Goal: Transaction & Acquisition: Obtain resource

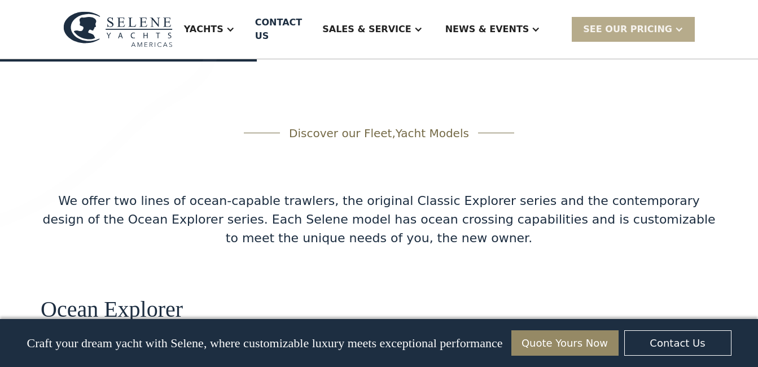
scroll to position [1987, 0]
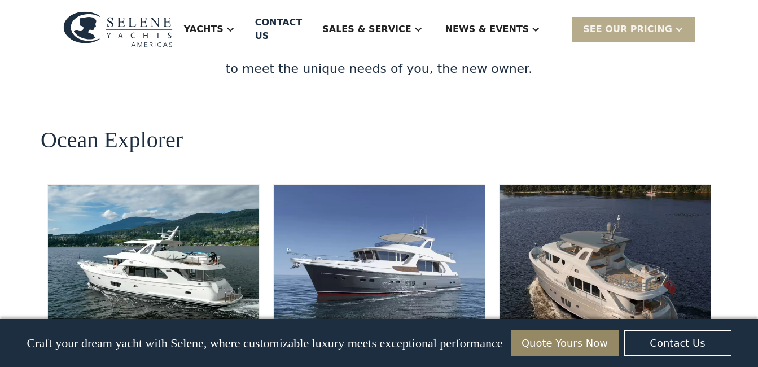
click at [567, 214] on img at bounding box center [604, 251] width 211 height 135
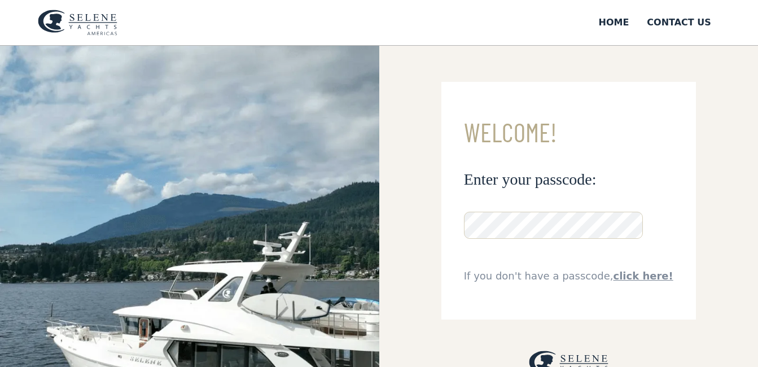
click at [275, 152] on img at bounding box center [189, 276] width 379 height 461
click at [630, 275] on link "click here!" at bounding box center [643, 276] width 60 height 12
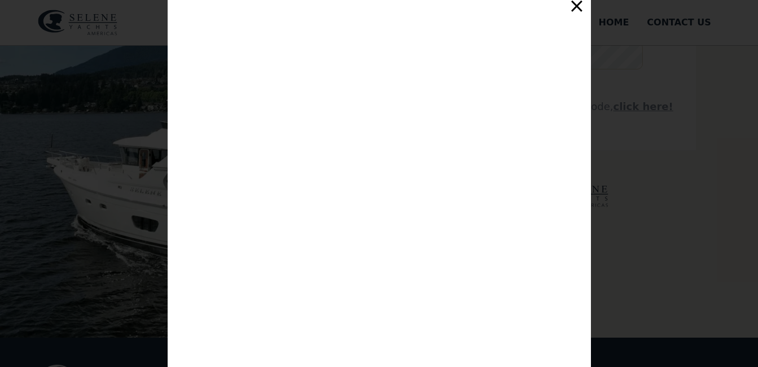
scroll to position [192, 0]
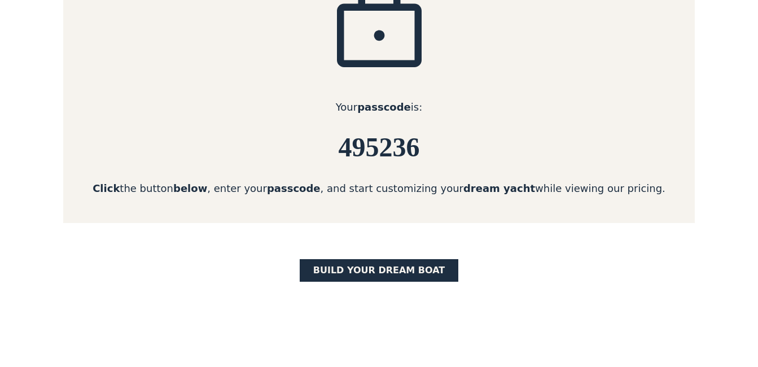
scroll to position [338, 0]
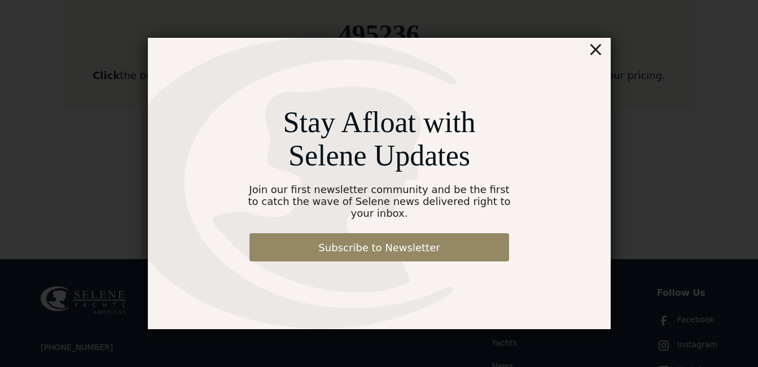
click at [596, 56] on div "×" at bounding box center [595, 49] width 16 height 23
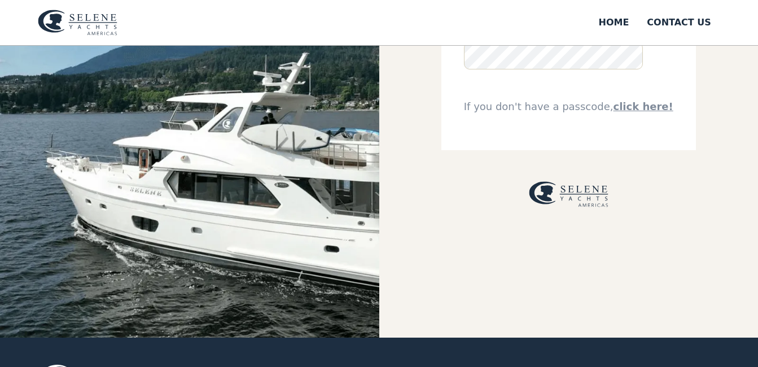
scroll to position [56, 0]
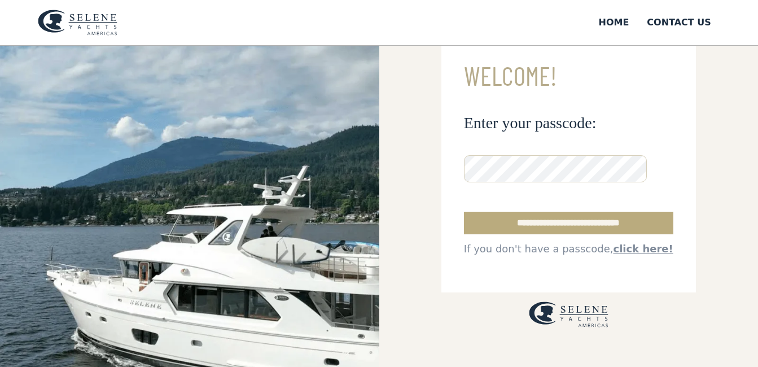
click at [567, 221] on input "**********" at bounding box center [568, 223] width 209 height 23
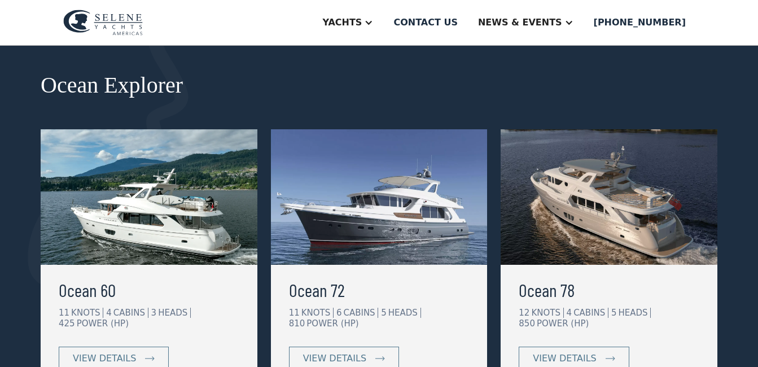
scroll to position [226, 0]
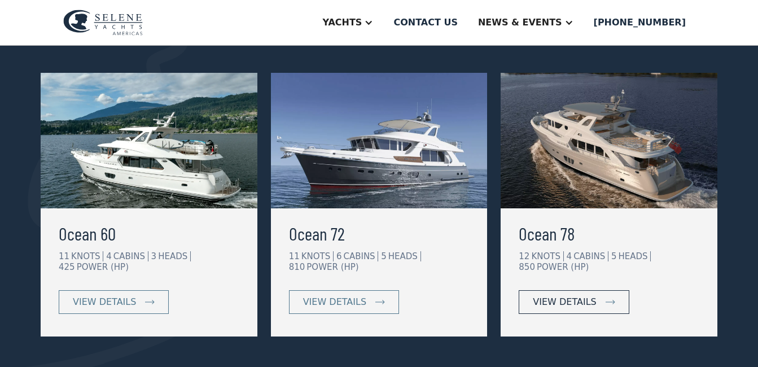
click at [560, 296] on div "view details" at bounding box center [563, 302] width 63 height 14
click at [578, 301] on div "view details" at bounding box center [563, 302] width 63 height 14
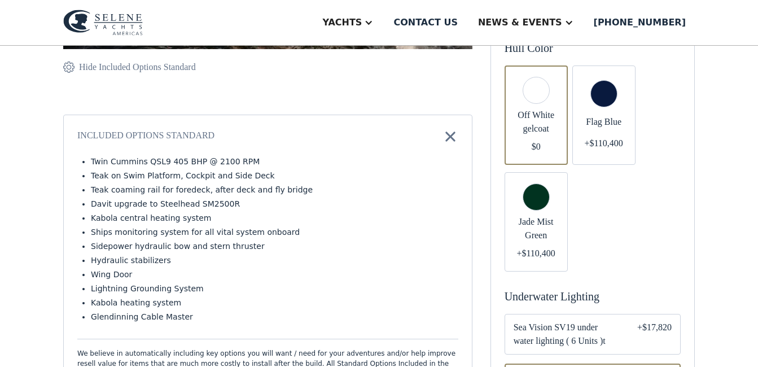
scroll to position [451, 0]
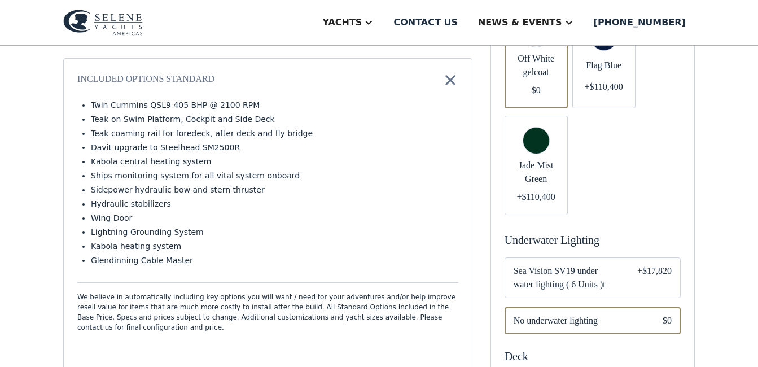
click at [660, 264] on div "+$17,820" at bounding box center [654, 277] width 34 height 27
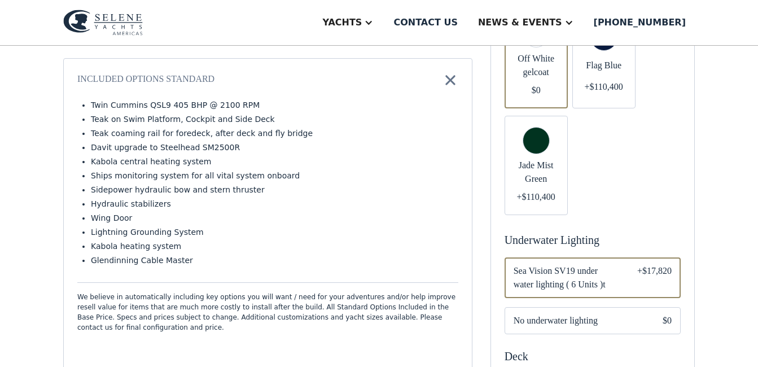
click at [560, 270] on span "Sea Vision SV19 under water lighting ( 6 Units )t" at bounding box center [565, 277] width 105 height 27
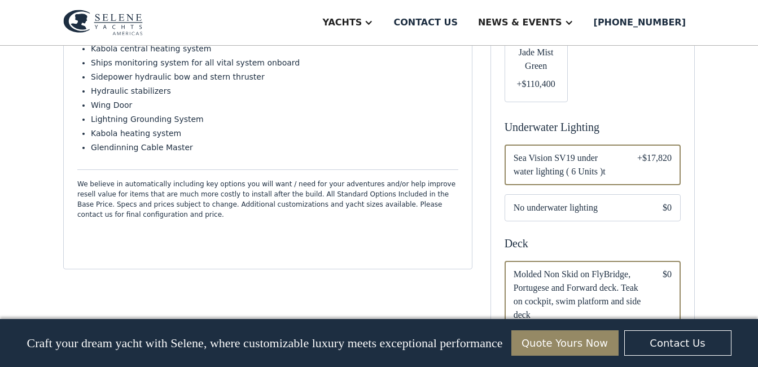
scroll to position [620, 0]
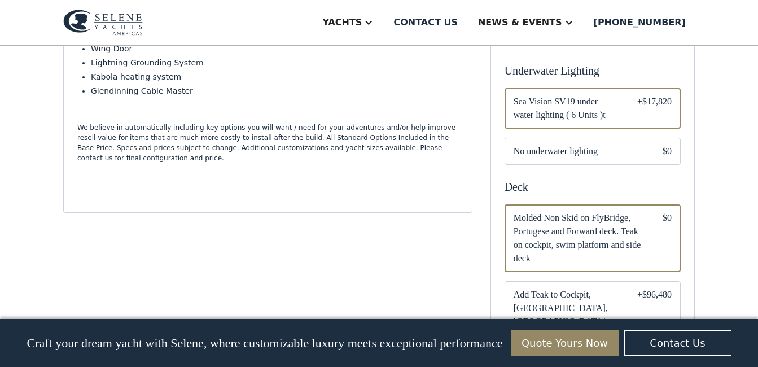
click at [557, 204] on div "Email Form" at bounding box center [592, 238] width 176 height 68
click at [561, 211] on span "Molded Non Skid on FlyBridge, Portugese and Forward deck. Teak on cockpit, swim…" at bounding box center [578, 238] width 131 height 54
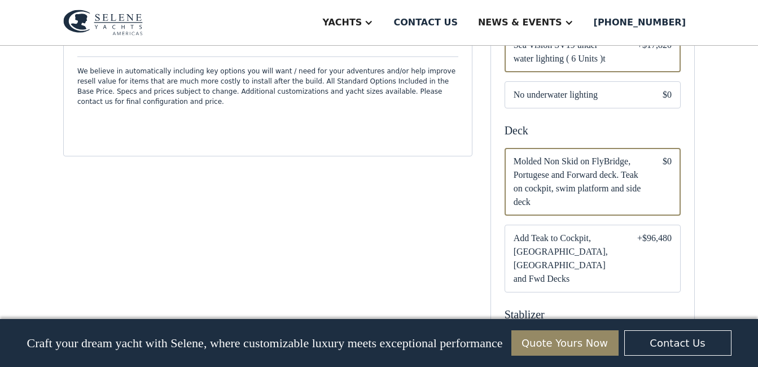
click at [591, 242] on span "Add Teak to Cockpit, [GEOGRAPHIC_DATA], [GEOGRAPHIC_DATA] and Fwd Decks" at bounding box center [565, 258] width 105 height 54
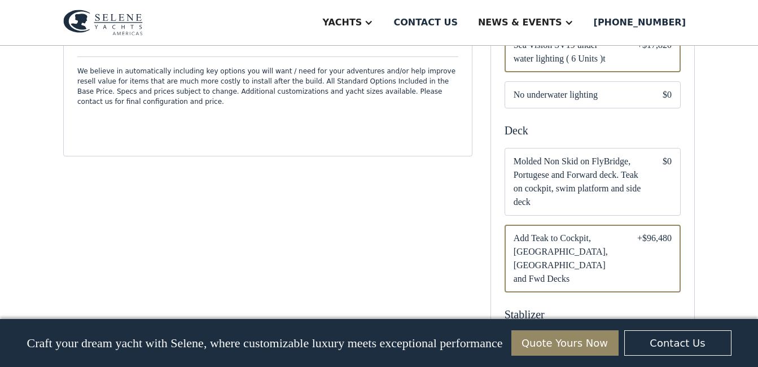
click at [565, 183] on span "Molded Non Skid on FlyBridge, Portugese and Forward deck. Teak on cockpit, swim…" at bounding box center [578, 182] width 131 height 54
drag, startPoint x: 565, startPoint y: 183, endPoint x: 529, endPoint y: 161, distance: 42.6
click at [529, 161] on span "Molded Non Skid on FlyBridge, Portugese and Forward deck. Teak on cockpit, swim…" at bounding box center [578, 182] width 131 height 54
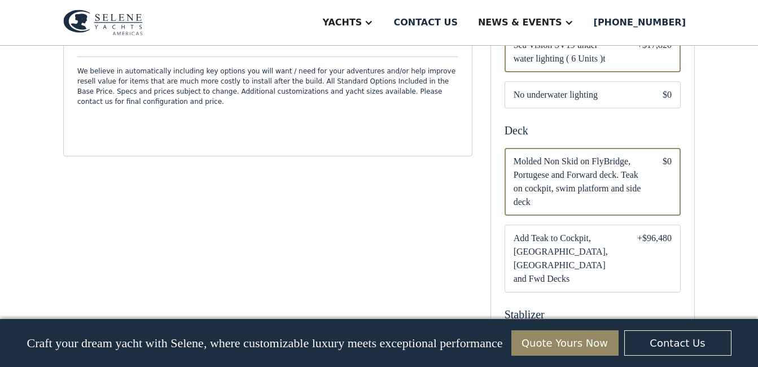
scroll to position [790, 0]
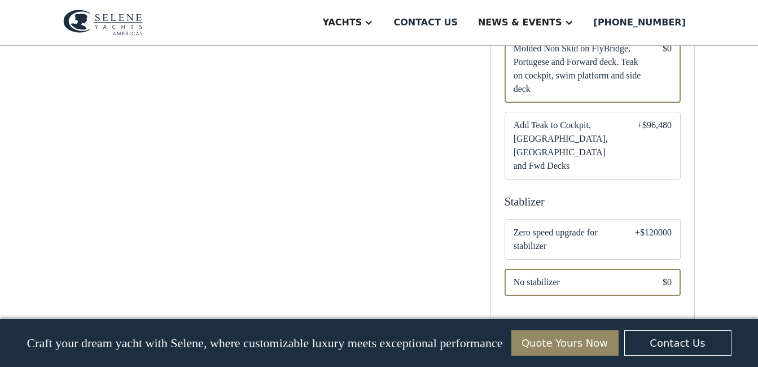
click at [585, 226] on span "Zero speed upgrade for stabilizer" at bounding box center [564, 239] width 103 height 27
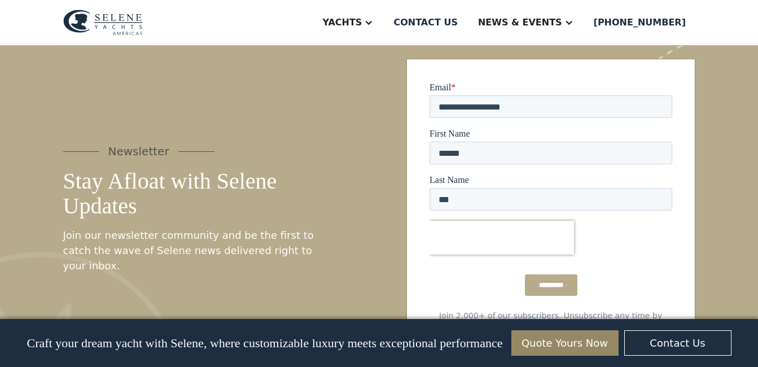
scroll to position [1413, 0]
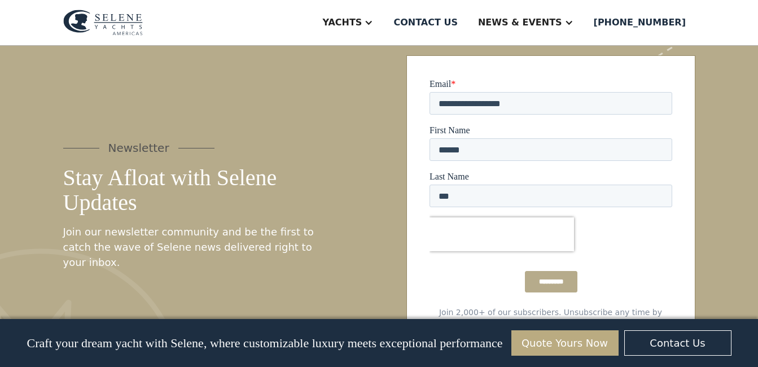
click at [547, 338] on link "Quote Yours Now" at bounding box center [564, 342] width 107 height 25
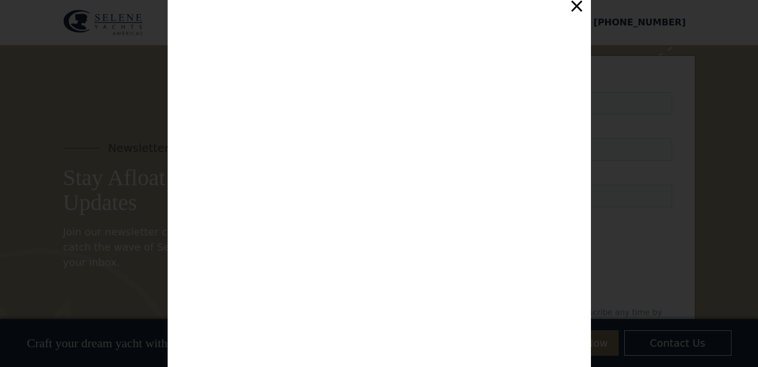
scroll to position [0, 0]
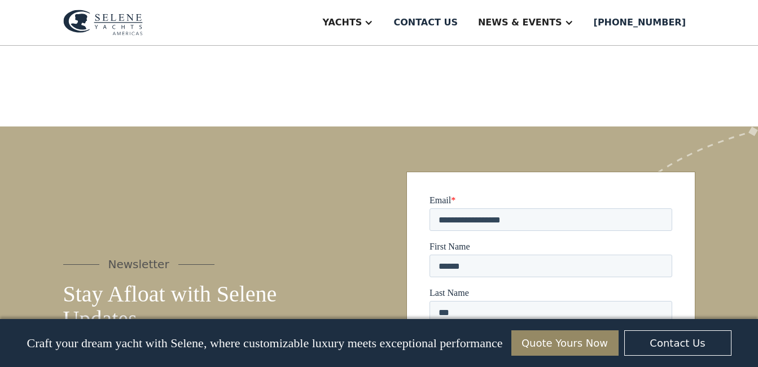
scroll to position [1413, 0]
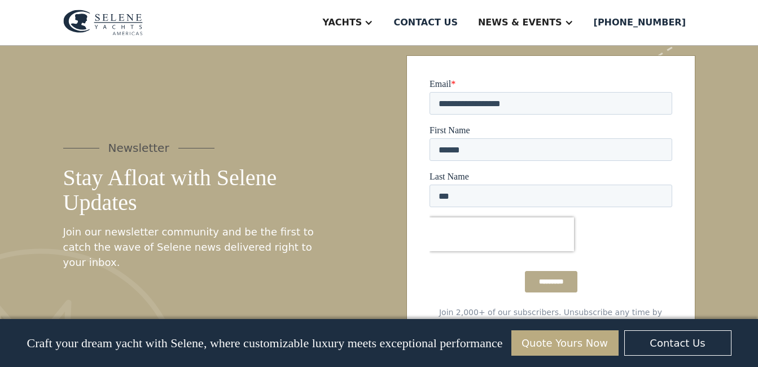
click at [535, 336] on link "Quote Yours Now" at bounding box center [564, 342] width 107 height 25
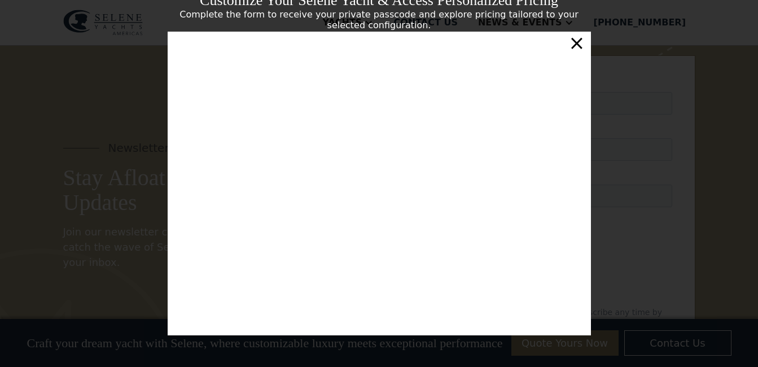
click at [580, 50] on div "×" at bounding box center [576, 43] width 16 height 23
